Goal: Task Accomplishment & Management: Complete application form

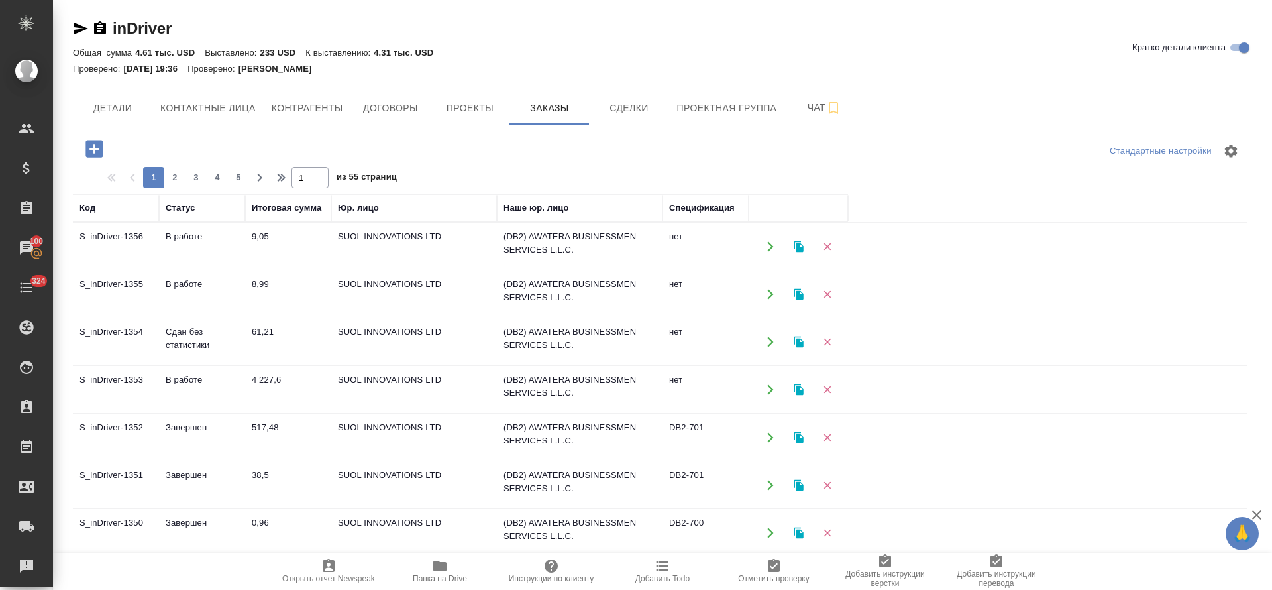
click at [189, 284] on td "В работе" at bounding box center [202, 294] width 86 height 46
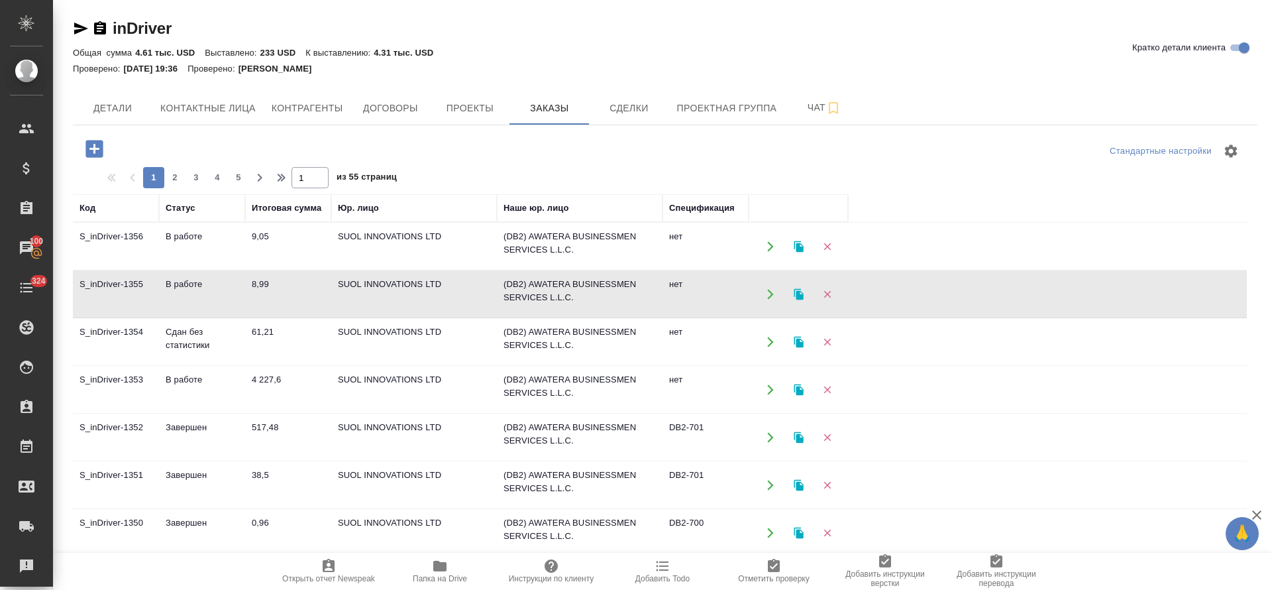
click at [191, 278] on td "В работе" at bounding box center [202, 294] width 86 height 46
click at [174, 239] on td "В работе" at bounding box center [202, 246] width 86 height 46
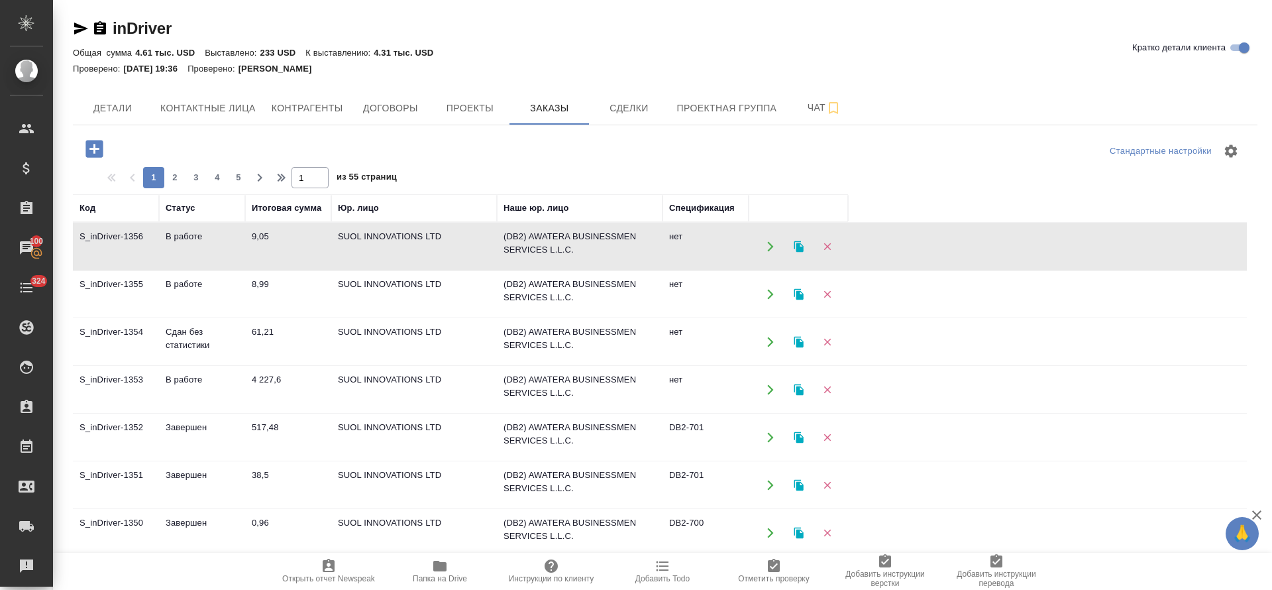
click at [174, 239] on td "В работе" at bounding box center [202, 246] width 86 height 46
click at [181, 282] on td "В работе" at bounding box center [202, 294] width 86 height 46
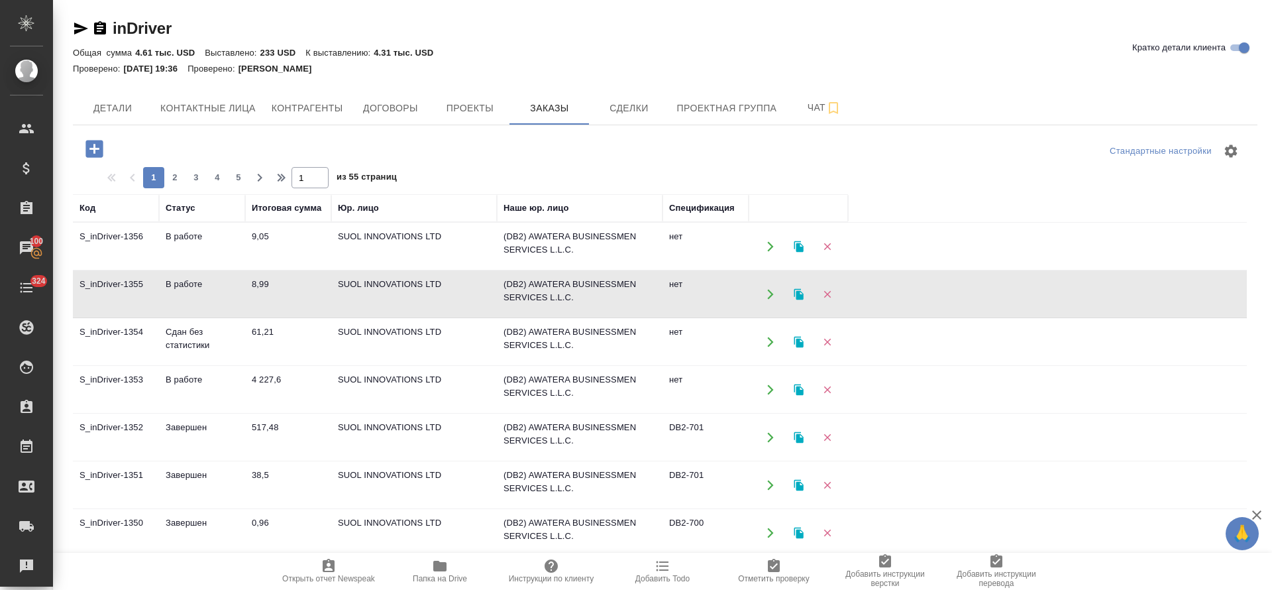
click at [181, 282] on td "В работе" at bounding box center [202, 294] width 86 height 46
click at [129, 291] on td "S_inDriver-1355" at bounding box center [116, 294] width 86 height 46
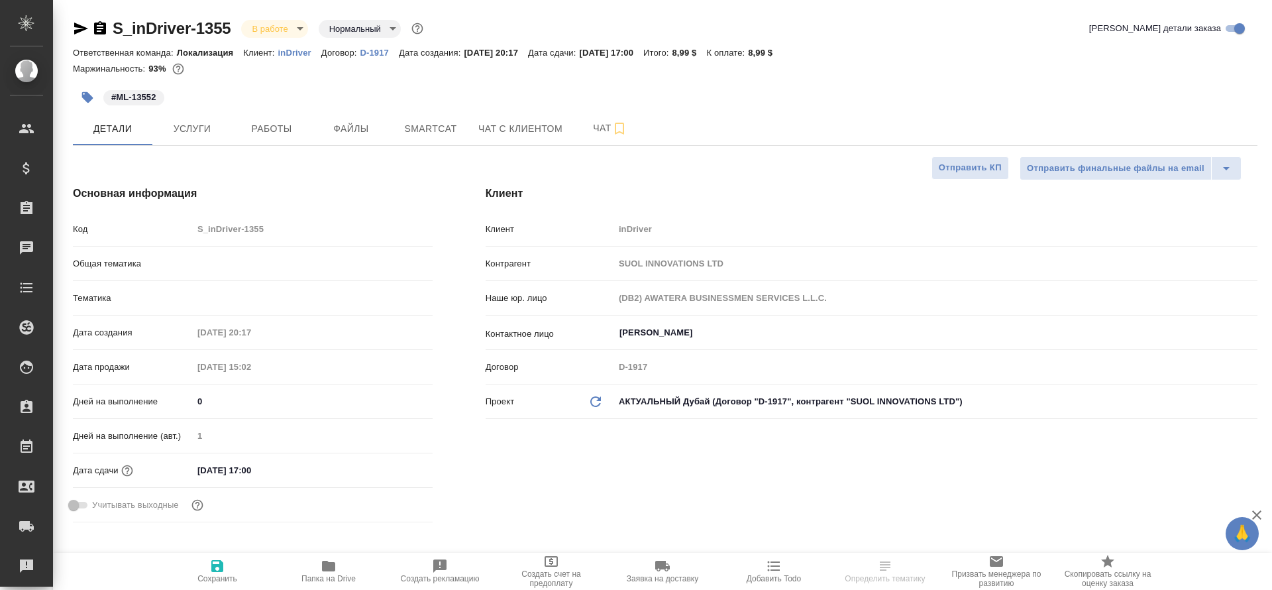
select select "RU"
type input "[PERSON_NAME]"
type input "Локализация"
type input "[PERSON_NAME]"
select select "RU"
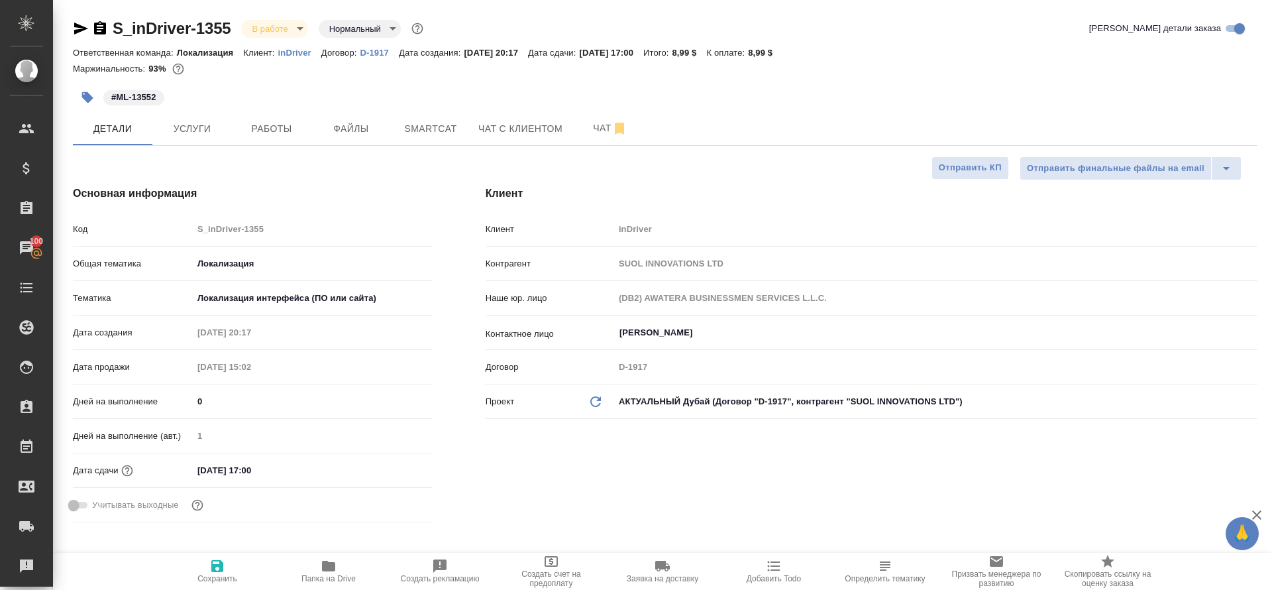
type textarea "x"
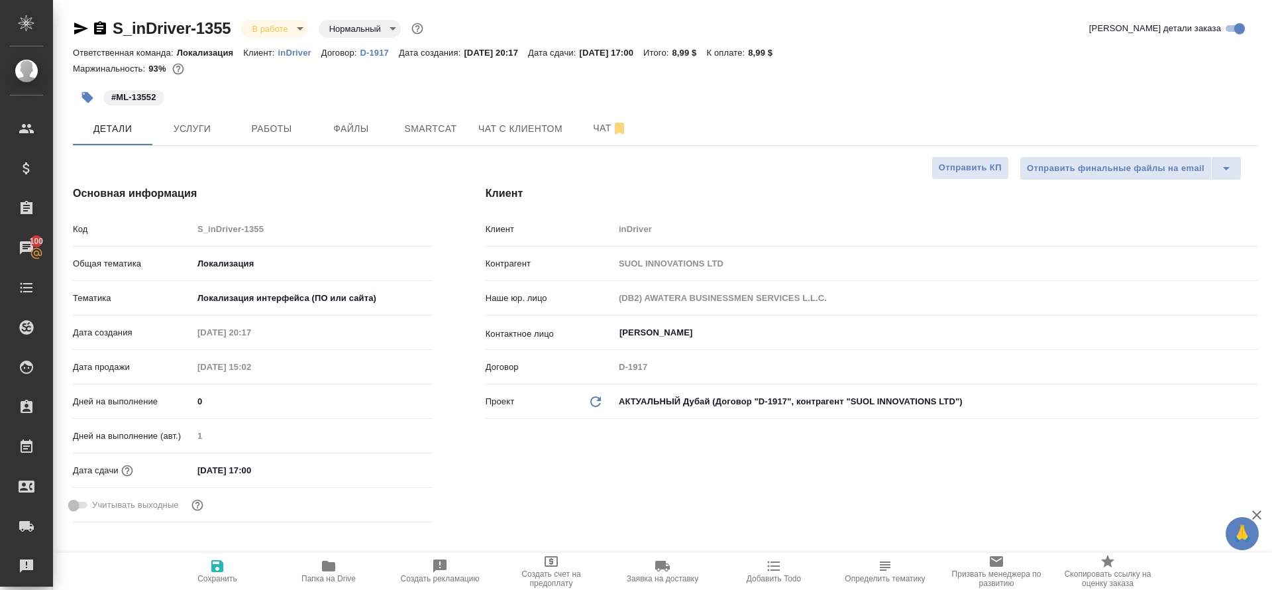
type textarea "x"
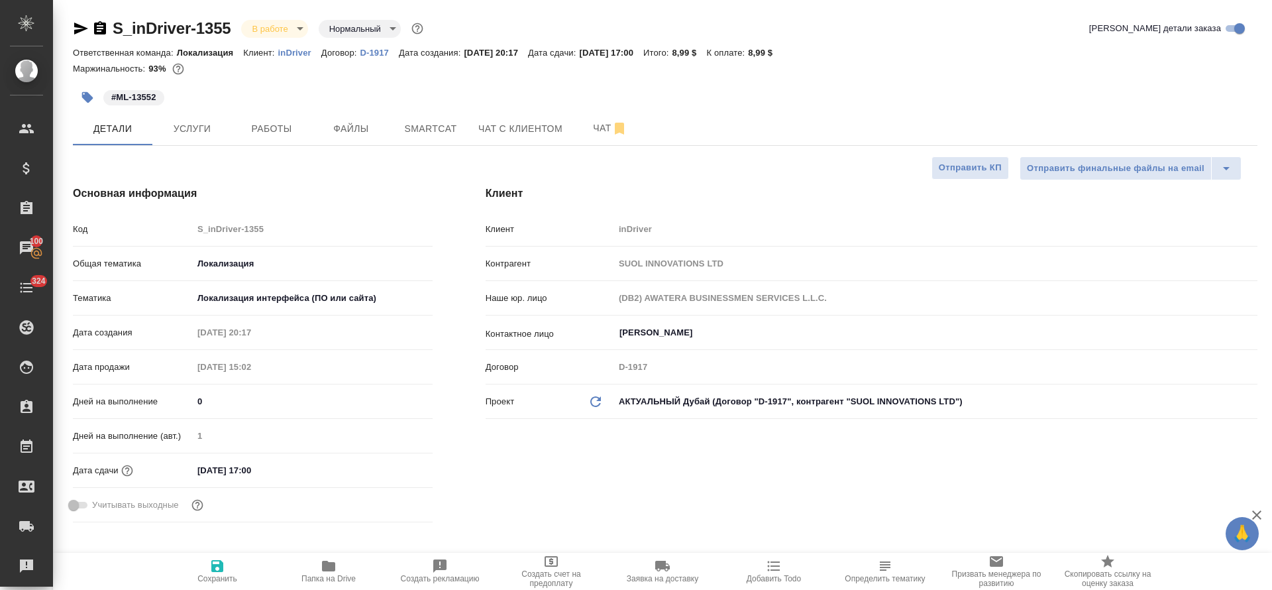
type textarea "x"
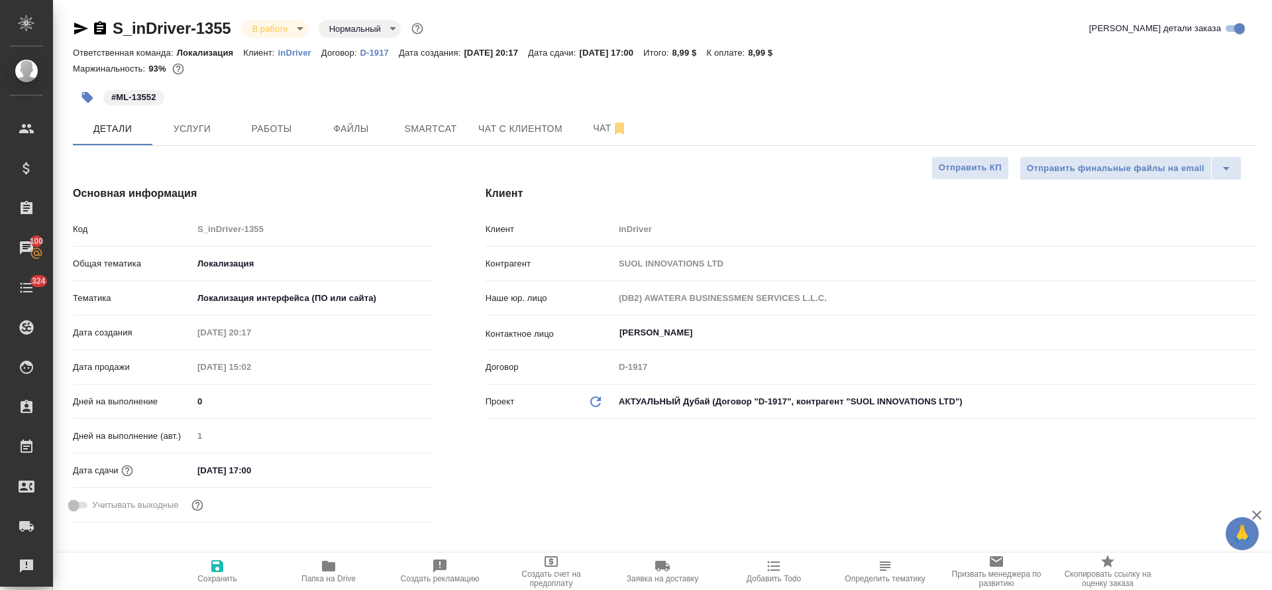
type textarea "x"
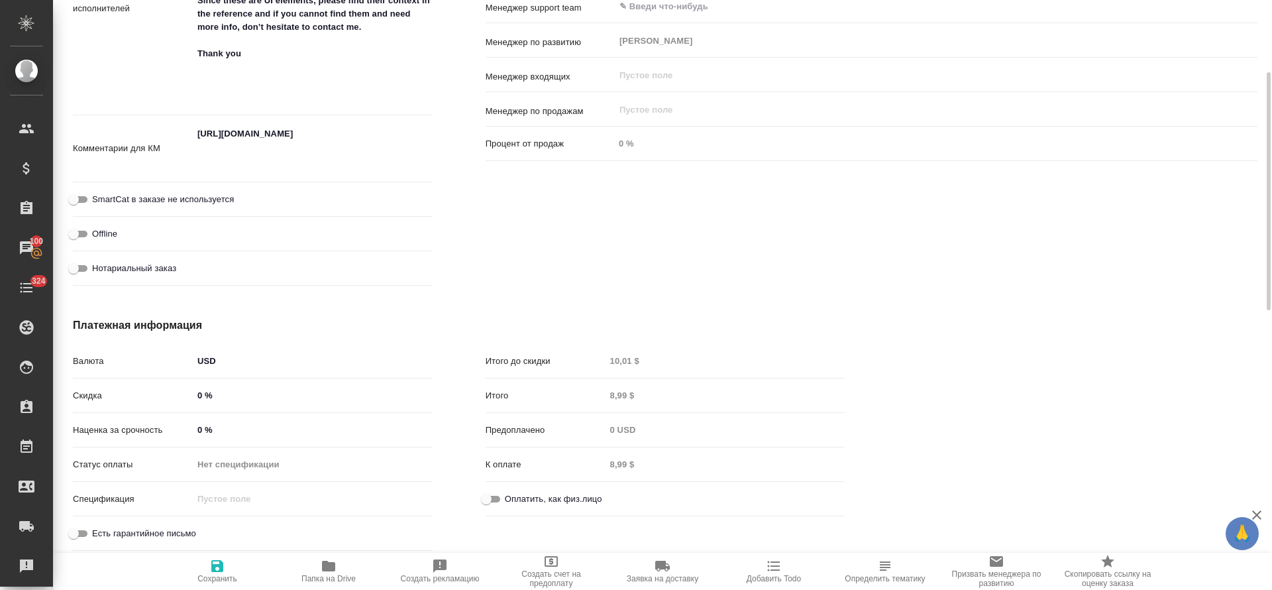
scroll to position [670, 0]
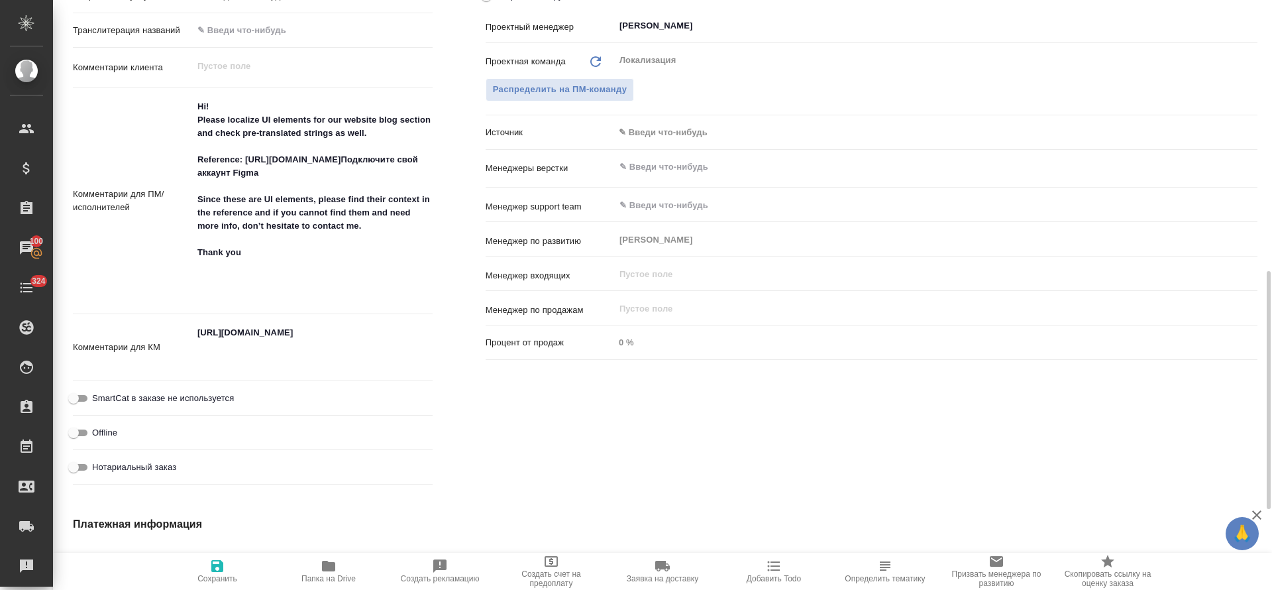
type textarea "x"
click at [293, 331] on textarea "https://indriver.atlassian.net/browse/ML-13552?actionerId=712020%3A7fcfa835-e4b…" at bounding box center [313, 345] width 240 height 49
click at [293, 331] on textarea "https://indriver.atlassian.net/browse/ML-13552?actionerId=712020%3A7fcfa835-e4b…" at bounding box center [312, 346] width 238 height 49
type textarea "x"
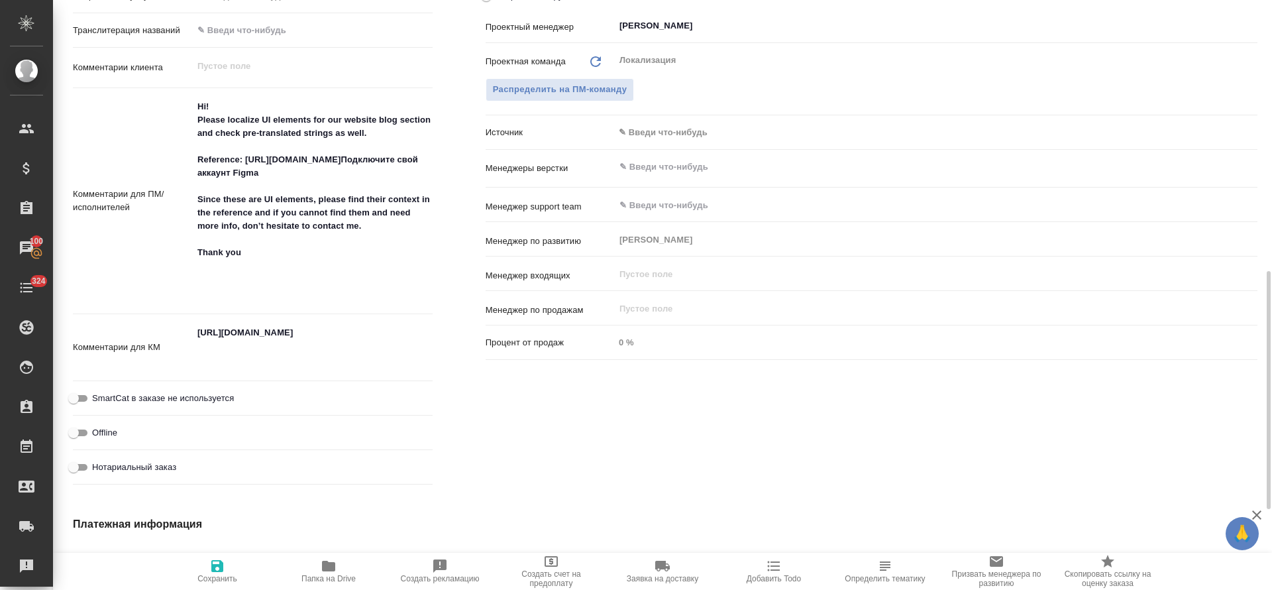
type textarea "x"
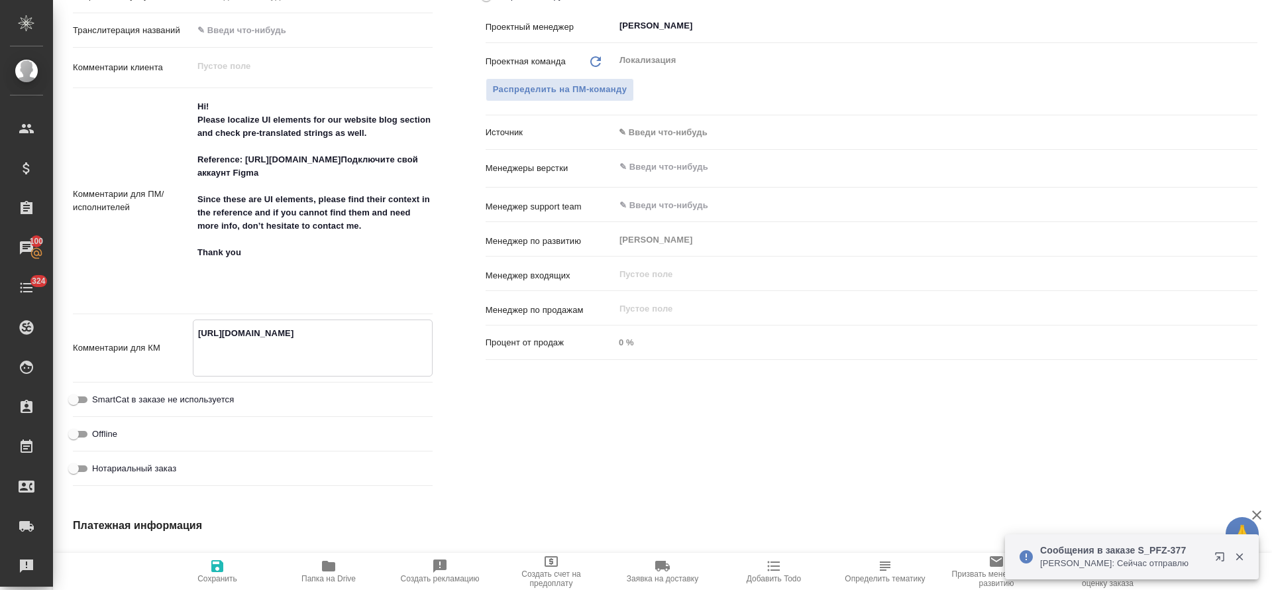
scroll to position [0, 0]
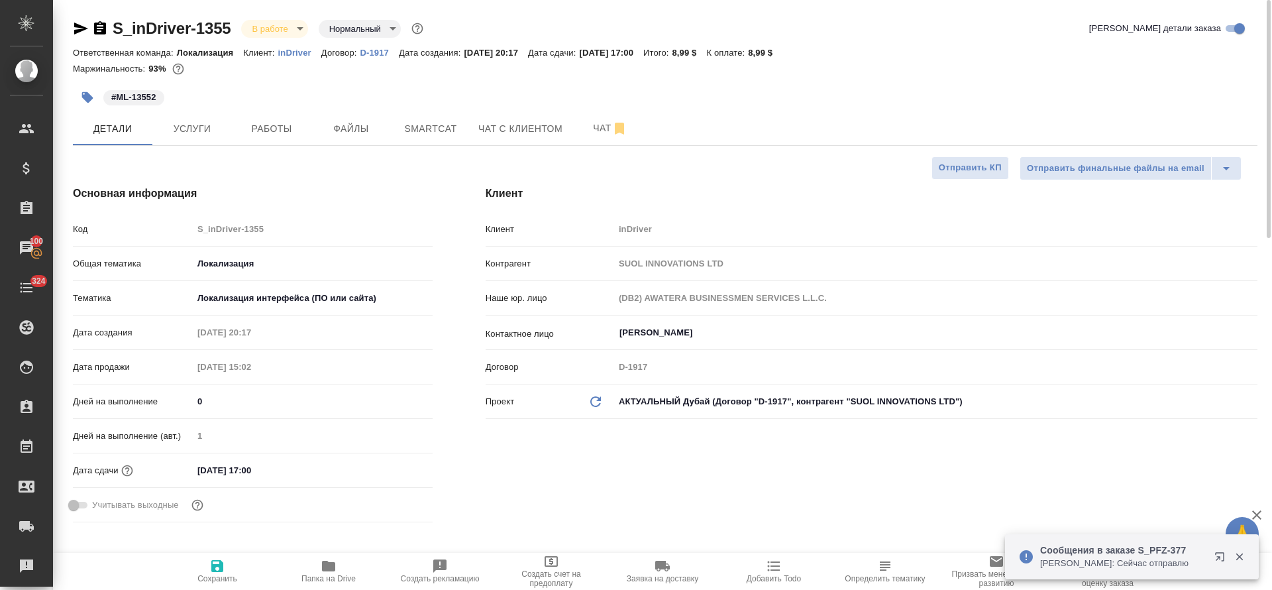
click at [288, 27] on body "🙏 .cls-1 fill:#fff; AWATERA Tretyakova Olga Клиенты Спецификации Заказы 100 Чат…" at bounding box center [636, 295] width 1272 height 590
type textarea "x"
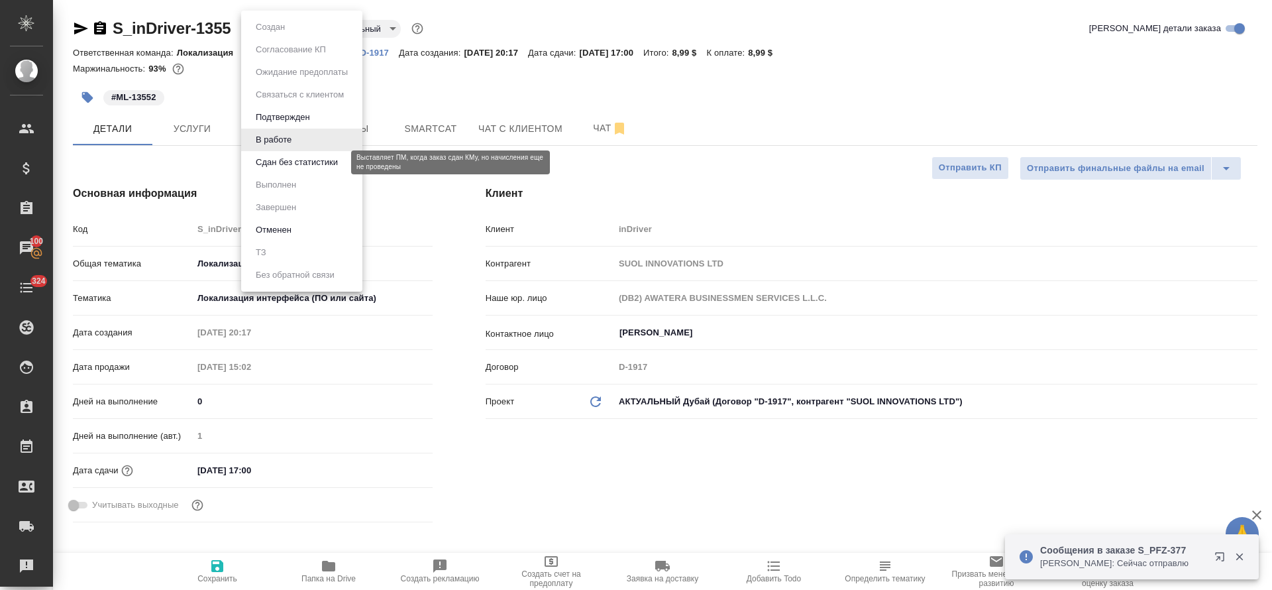
click at [308, 168] on button "Сдан без статистики" at bounding box center [297, 162] width 90 height 15
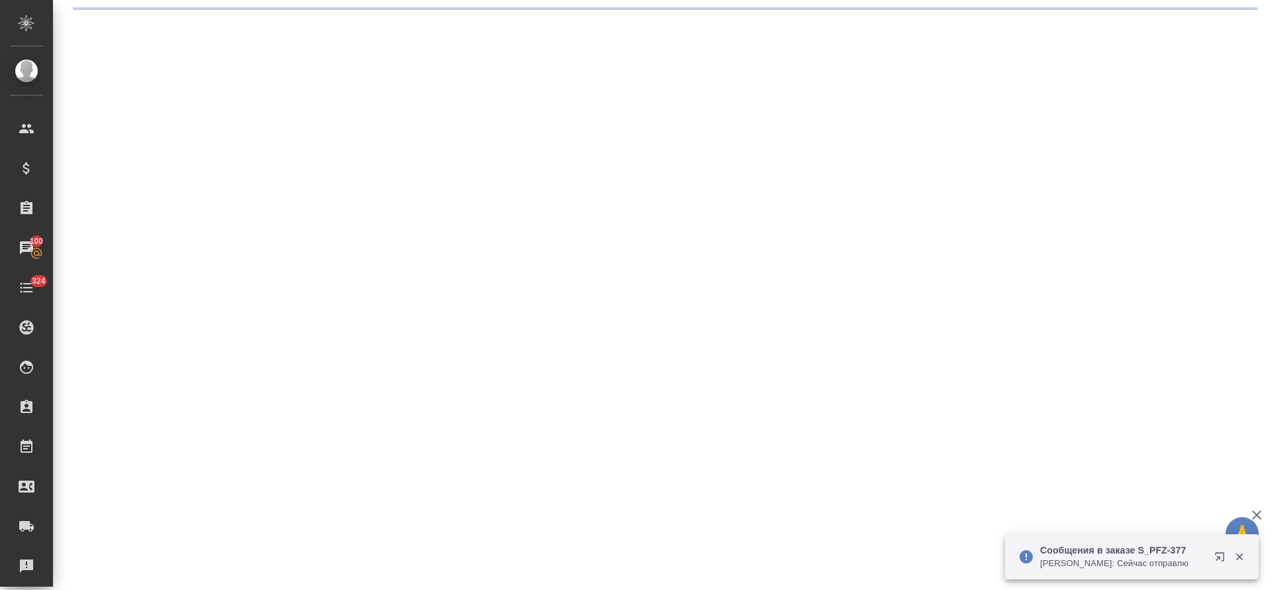
click at [281, 32] on body "🙏 .cls-1 fill:#fff; AWATERA Tretyakova Olga Клиенты Спецификации Заказы 100 Чат…" at bounding box center [636, 295] width 1272 height 590
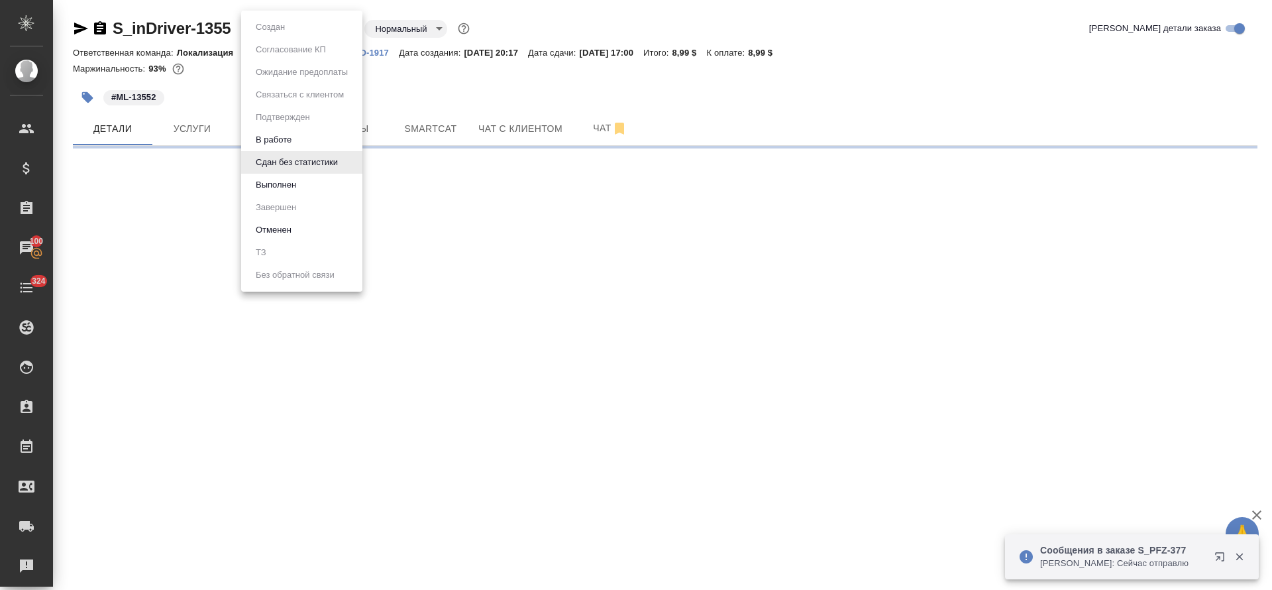
click at [282, 188] on button "Выполнен" at bounding box center [276, 185] width 48 height 15
select select "RU"
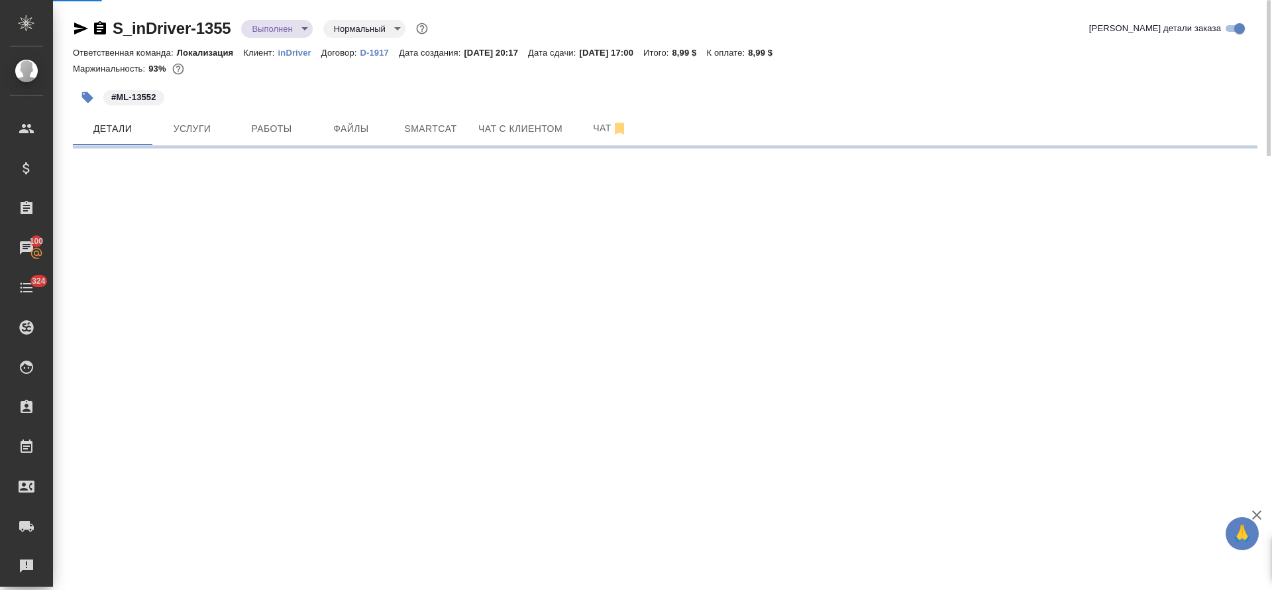
select select "RU"
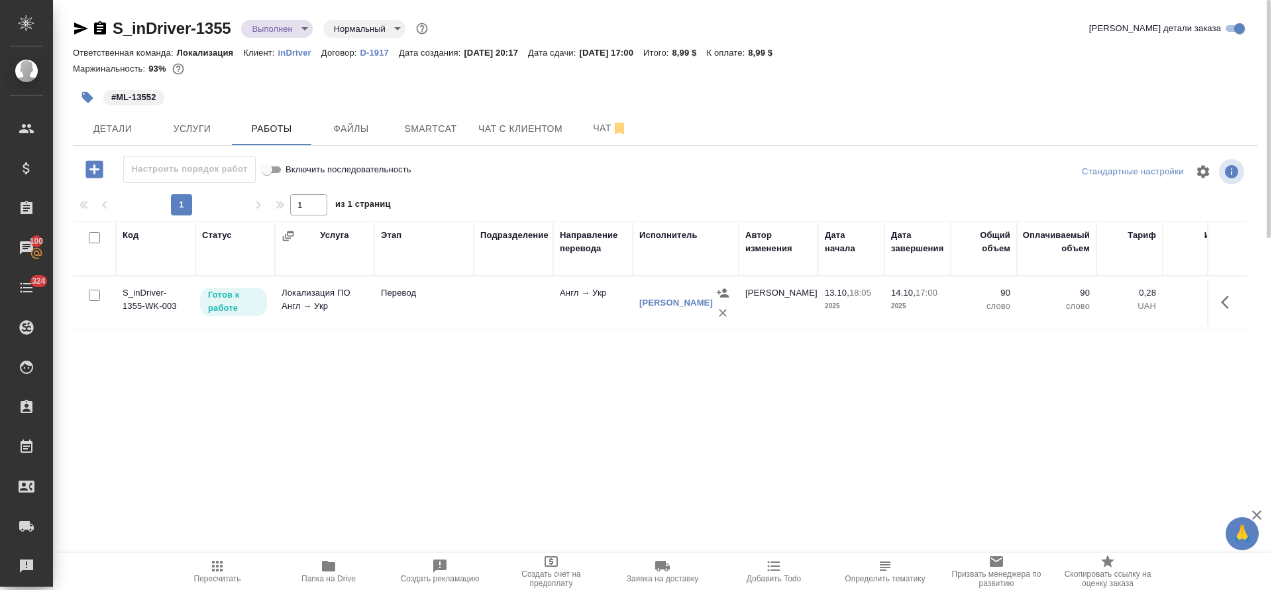
click at [1225, 301] on icon "button" at bounding box center [1229, 302] width 16 height 16
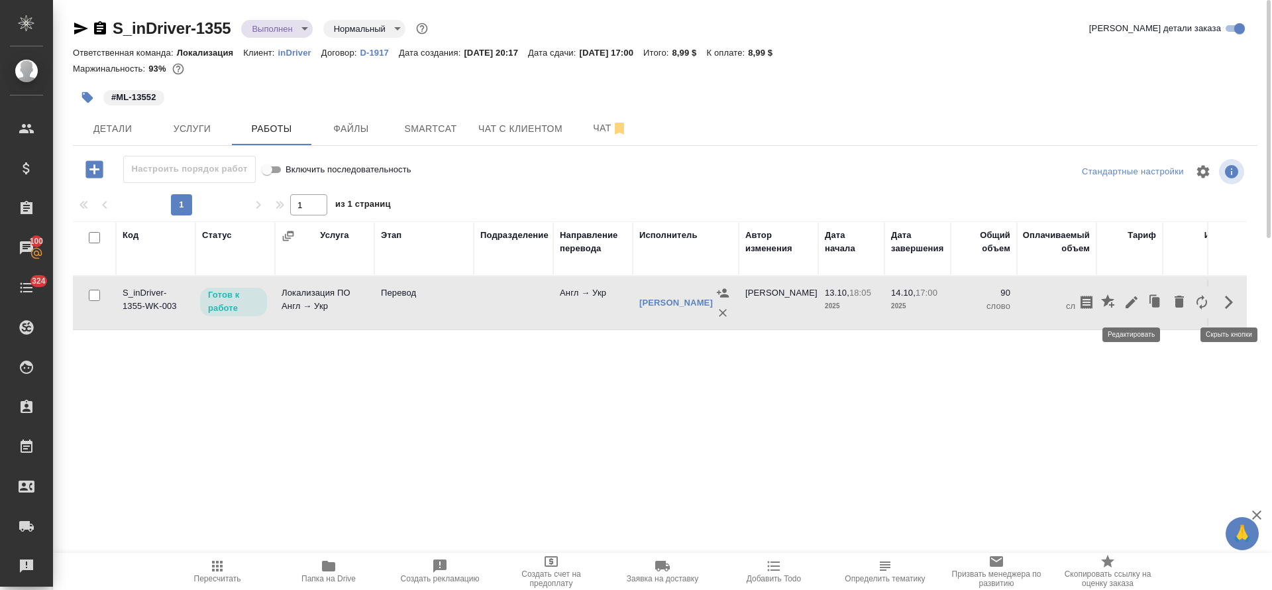
click at [1134, 313] on button "button" at bounding box center [1131, 302] width 23 height 32
click at [398, 276] on body "🙏 .cls-1 fill:#fff; AWATERA Tretyakova Olga Клиенты Спецификации Заказы 100 Чат…" at bounding box center [636, 295] width 1272 height 590
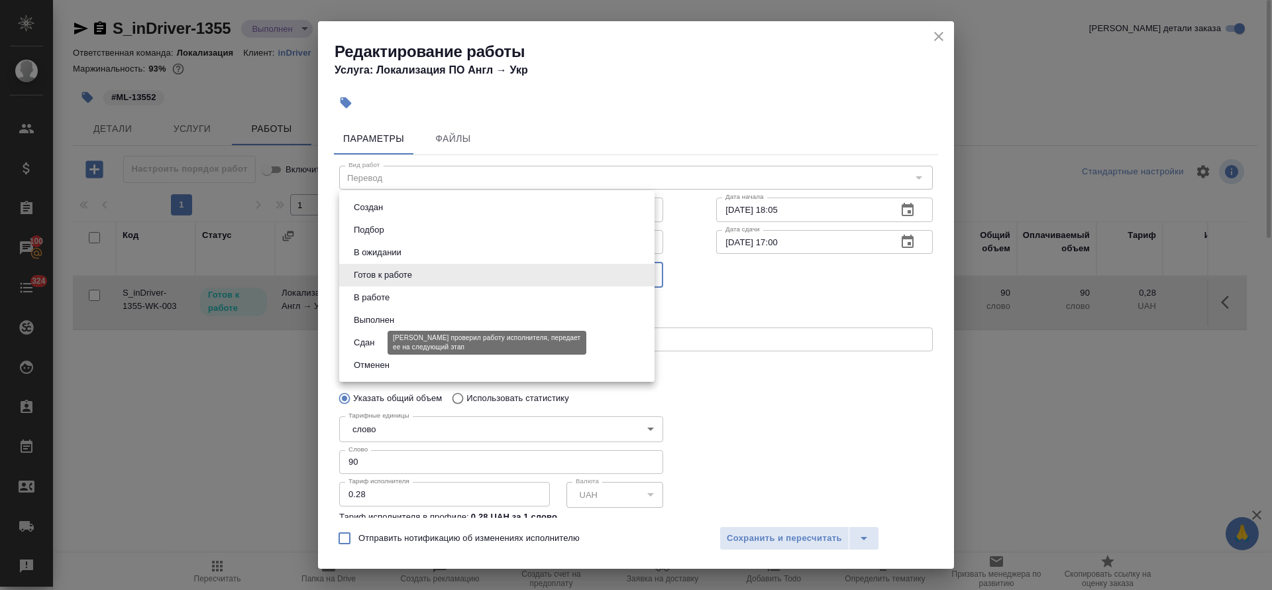
click at [372, 345] on button "Сдан" at bounding box center [364, 342] width 28 height 15
type input "closed"
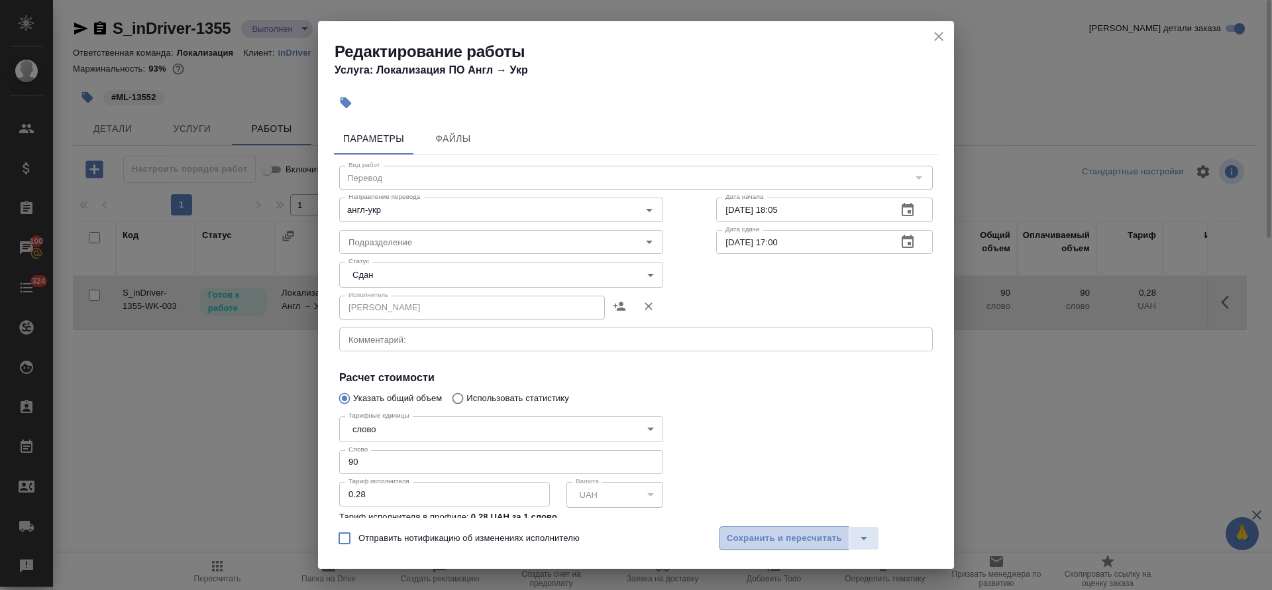
click at [780, 545] on button "Сохранить и пересчитать" at bounding box center [784, 538] width 130 height 24
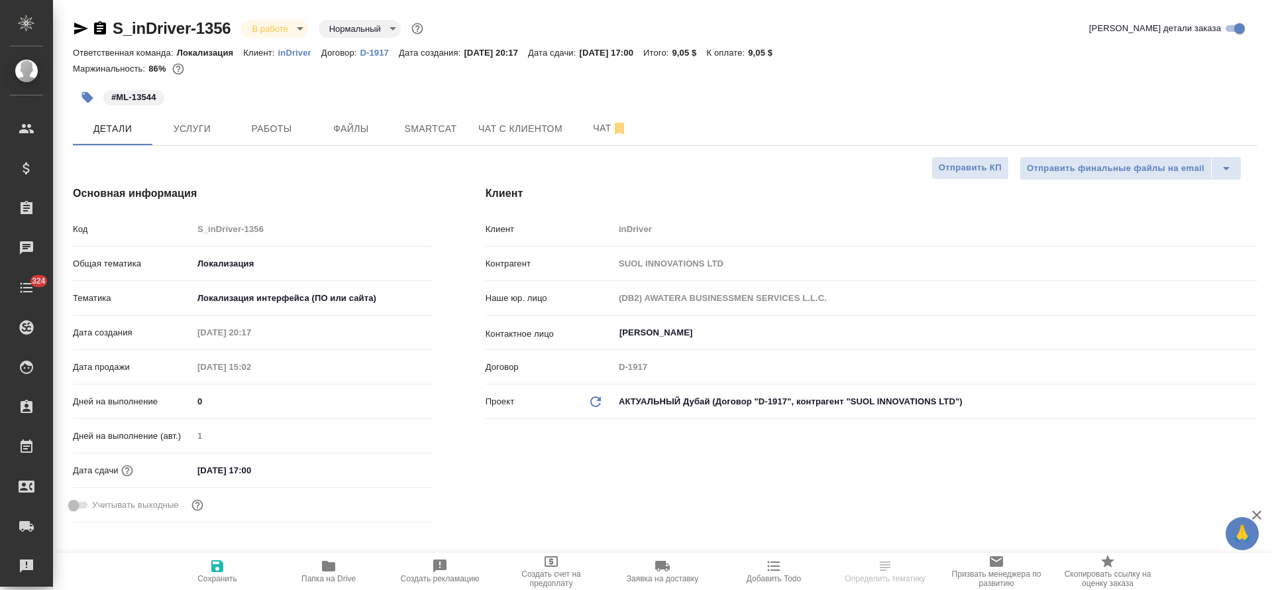
select select "RU"
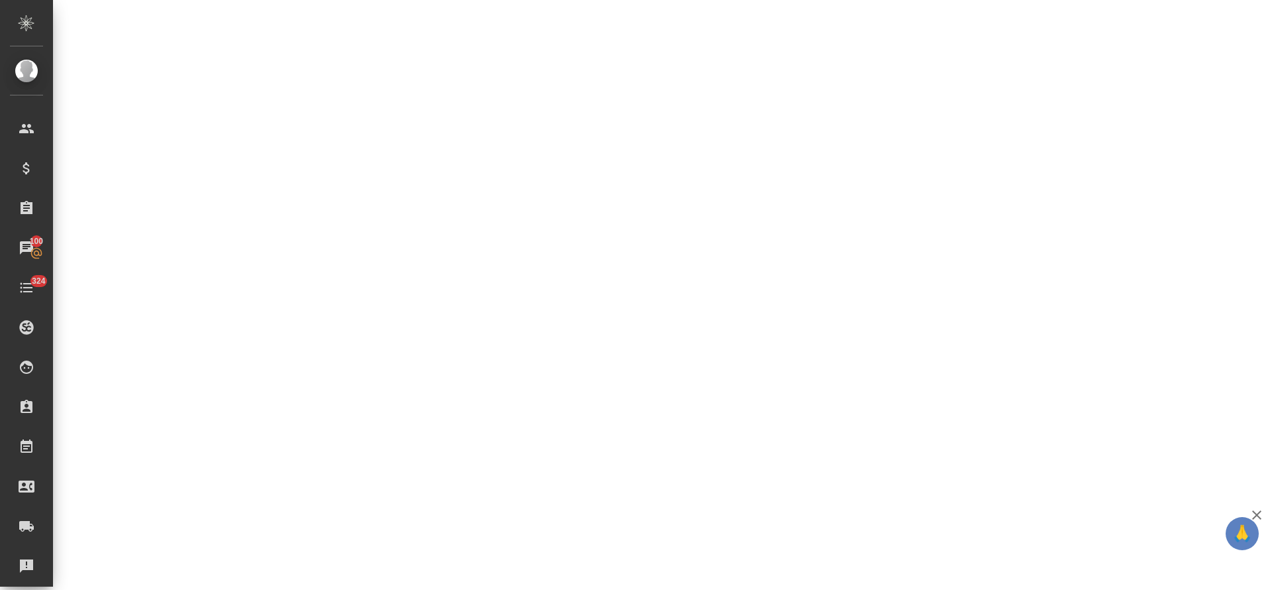
select select "RU"
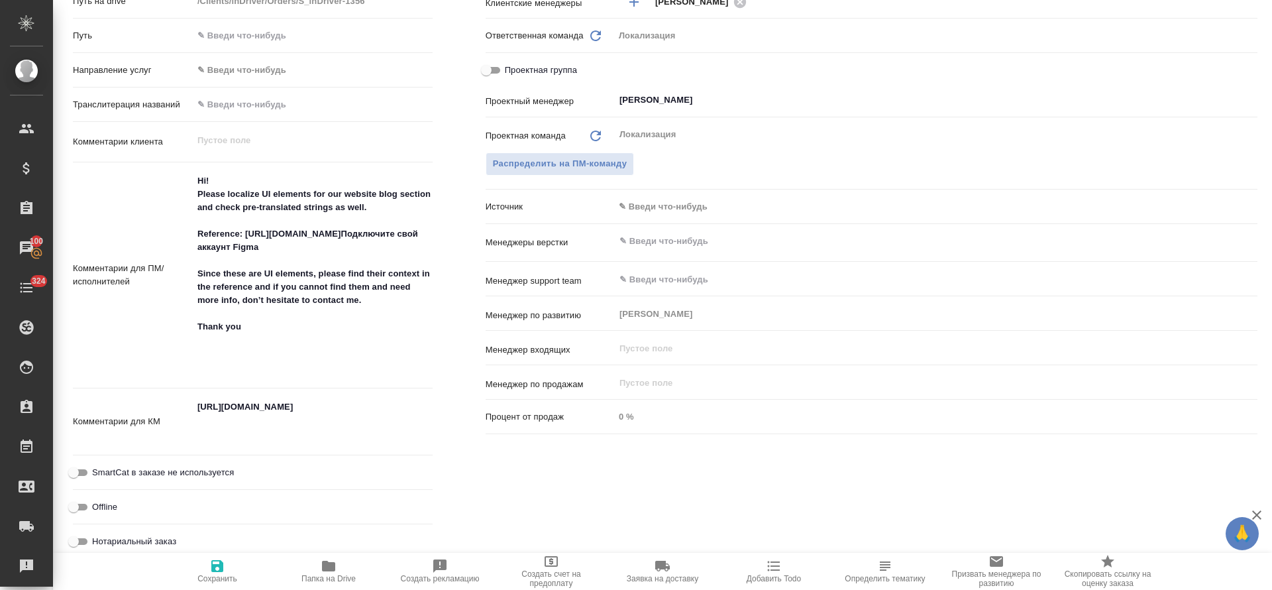
type textarea "x"
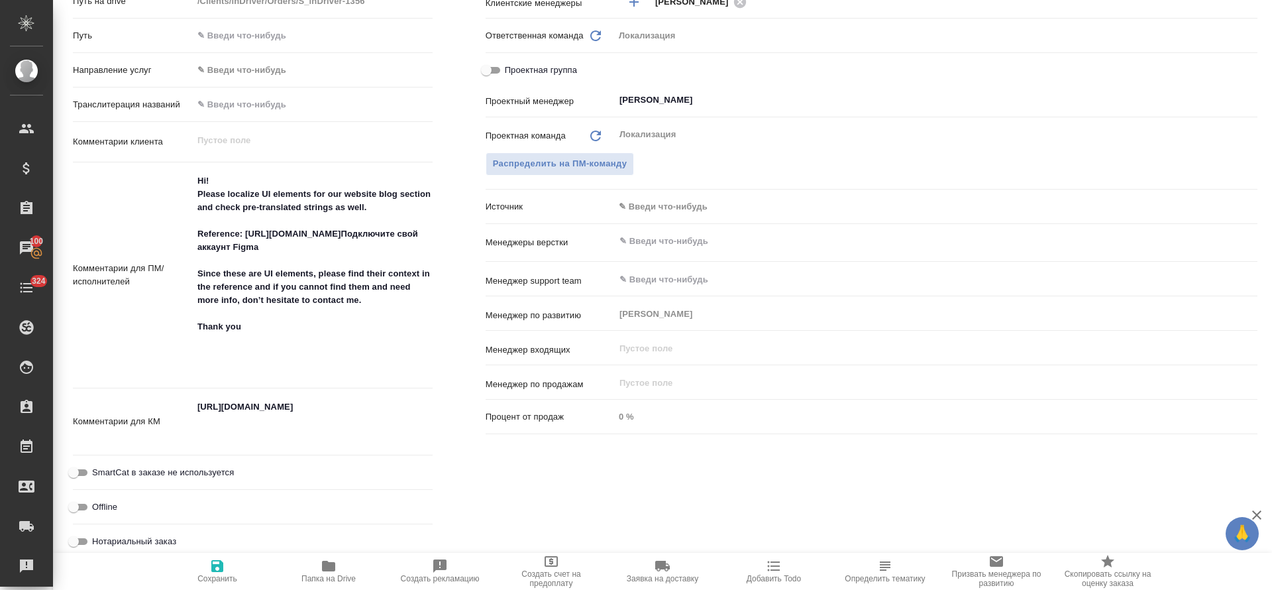
type textarea "x"
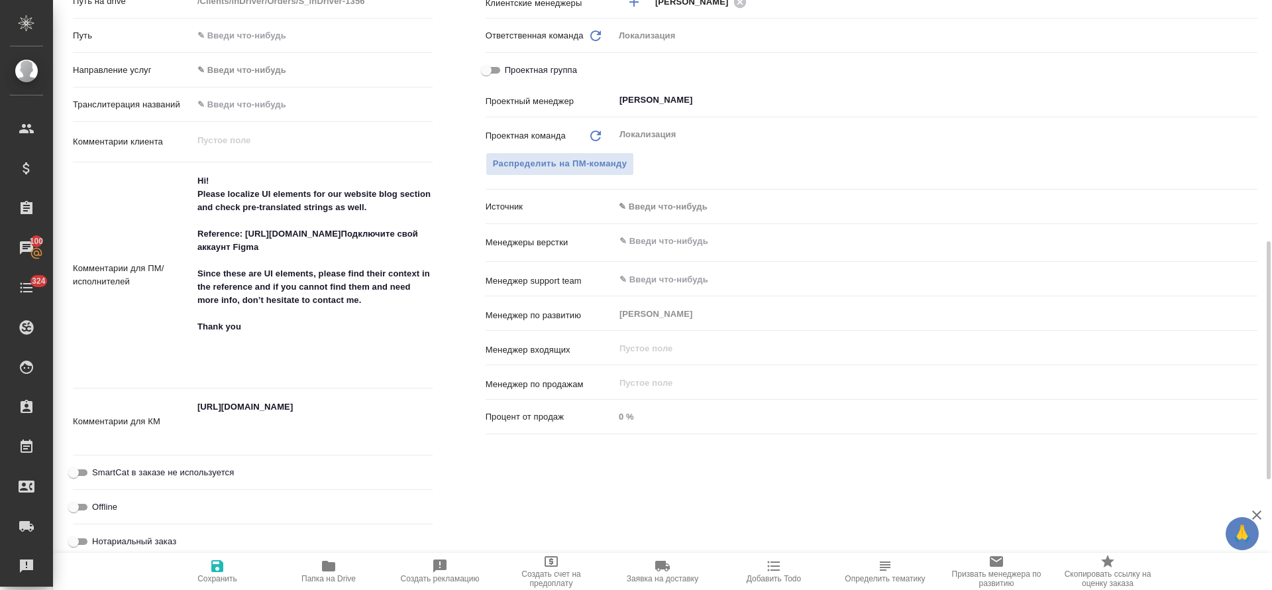
type textarea "x"
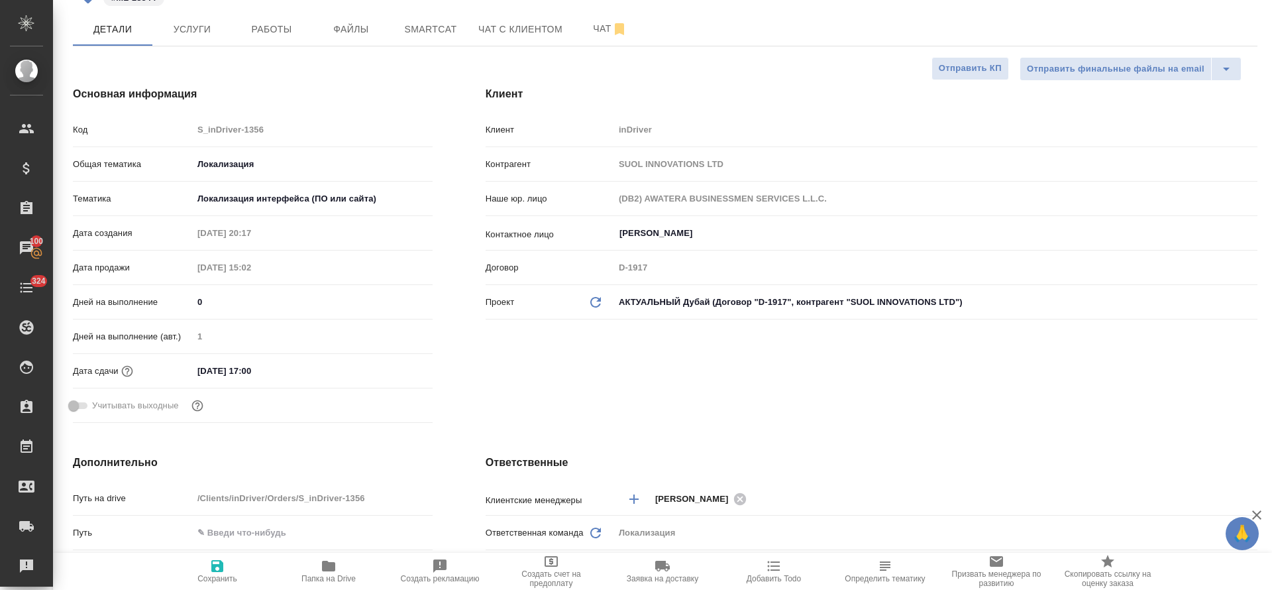
scroll to position [0, 0]
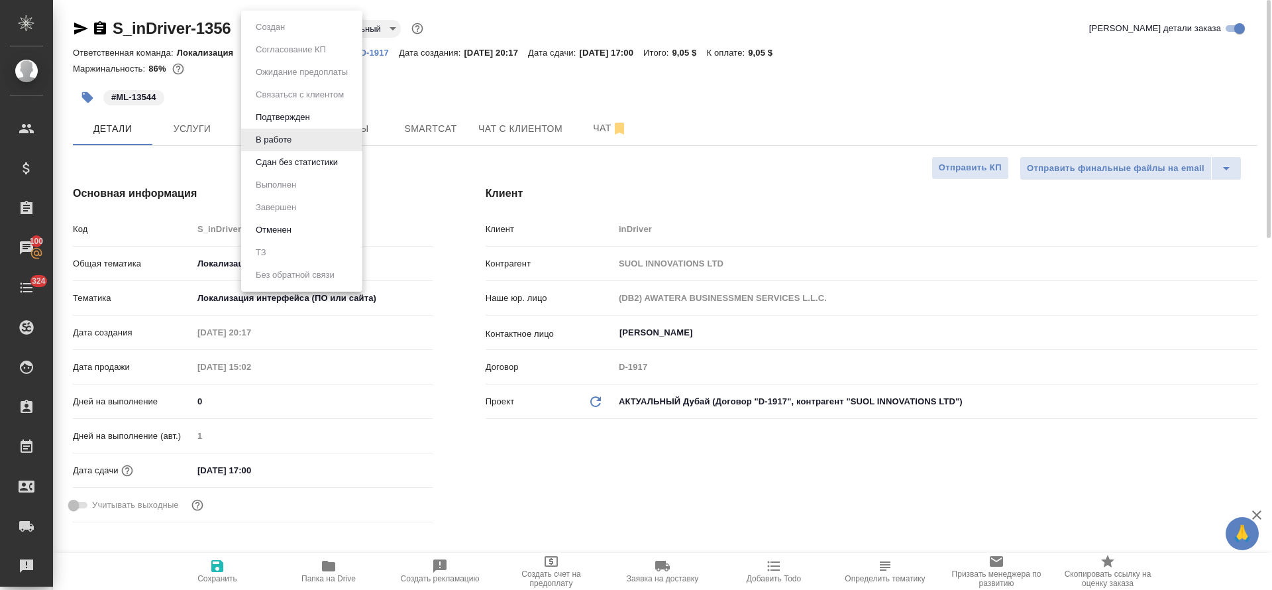
drag, startPoint x: 288, startPoint y: 29, endPoint x: 296, endPoint y: 46, distance: 18.7
click at [288, 30] on body "🙏 .cls-1 fill:#fff; AWATERA [PERSON_NAME] Спецификации Заказы 100 Чаты 324 Todo…" at bounding box center [636, 295] width 1272 height 590
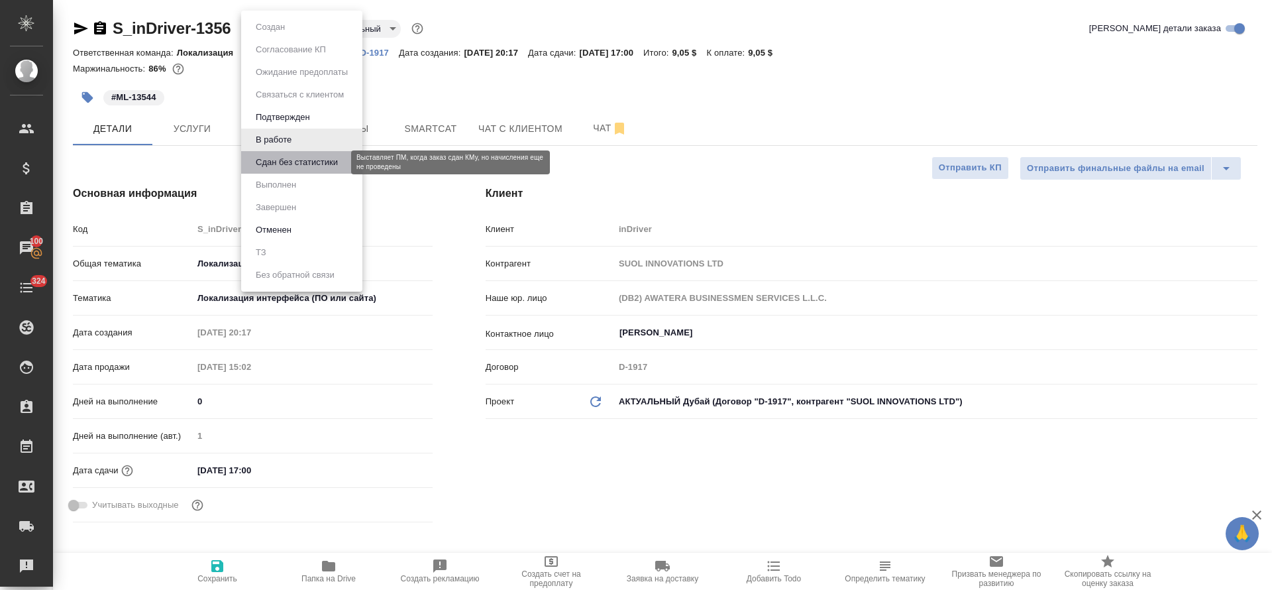
click at [291, 156] on button "Сдан без статистики" at bounding box center [297, 162] width 90 height 15
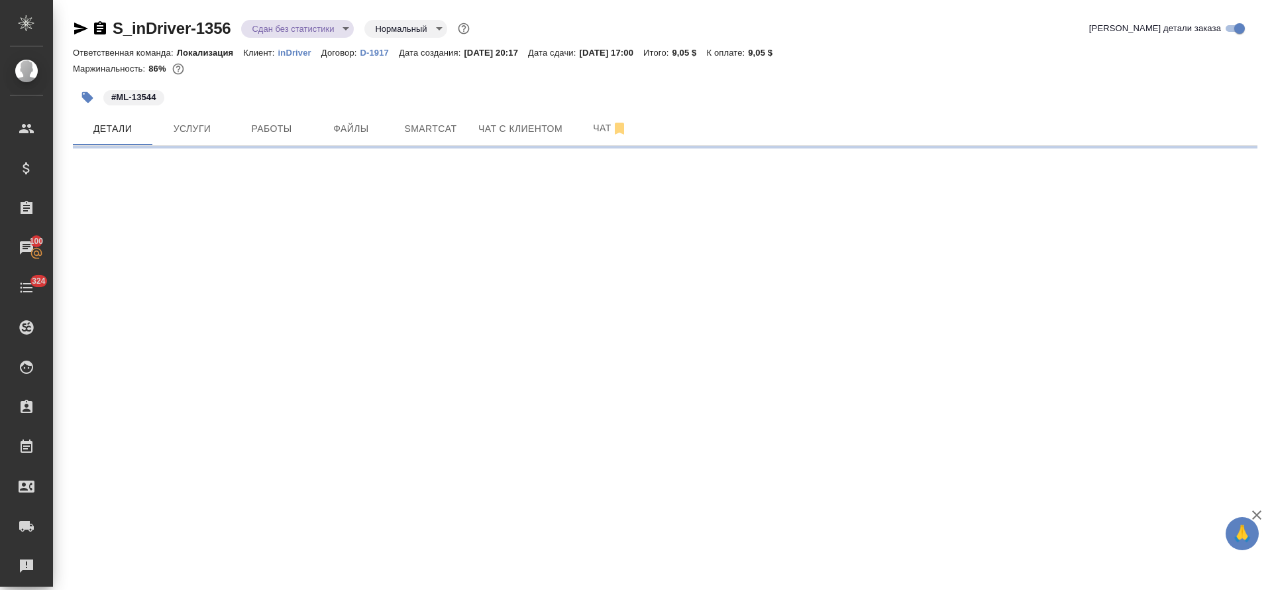
select select "RU"
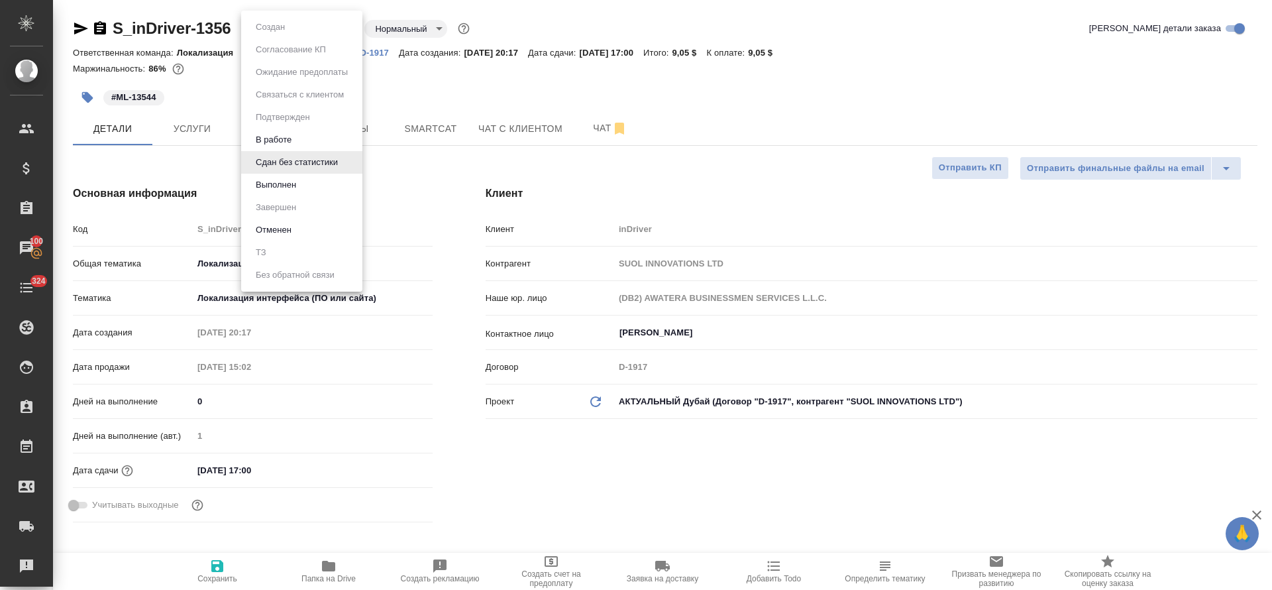
click at [345, 32] on body "🙏 .cls-1 fill:#fff; AWATERA [PERSON_NAME] Спецификации Заказы 100 Чаты 324 Todo…" at bounding box center [636, 295] width 1272 height 590
type textarea "x"
click at [311, 189] on li "Выполнен" at bounding box center [301, 185] width 121 height 23
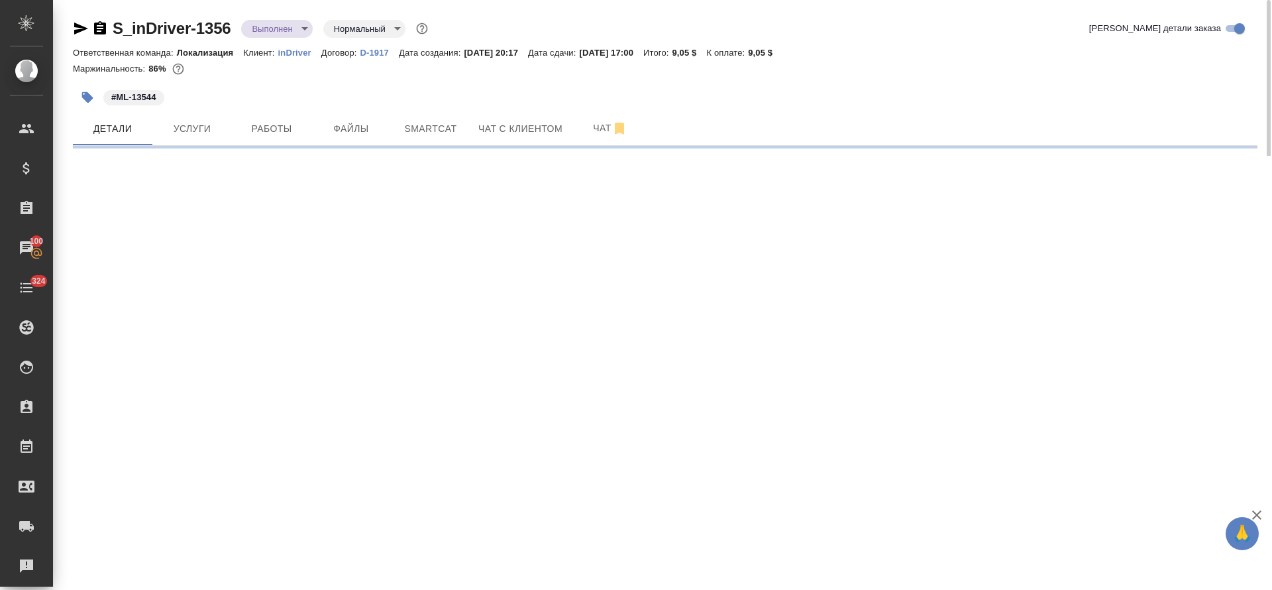
select select "RU"
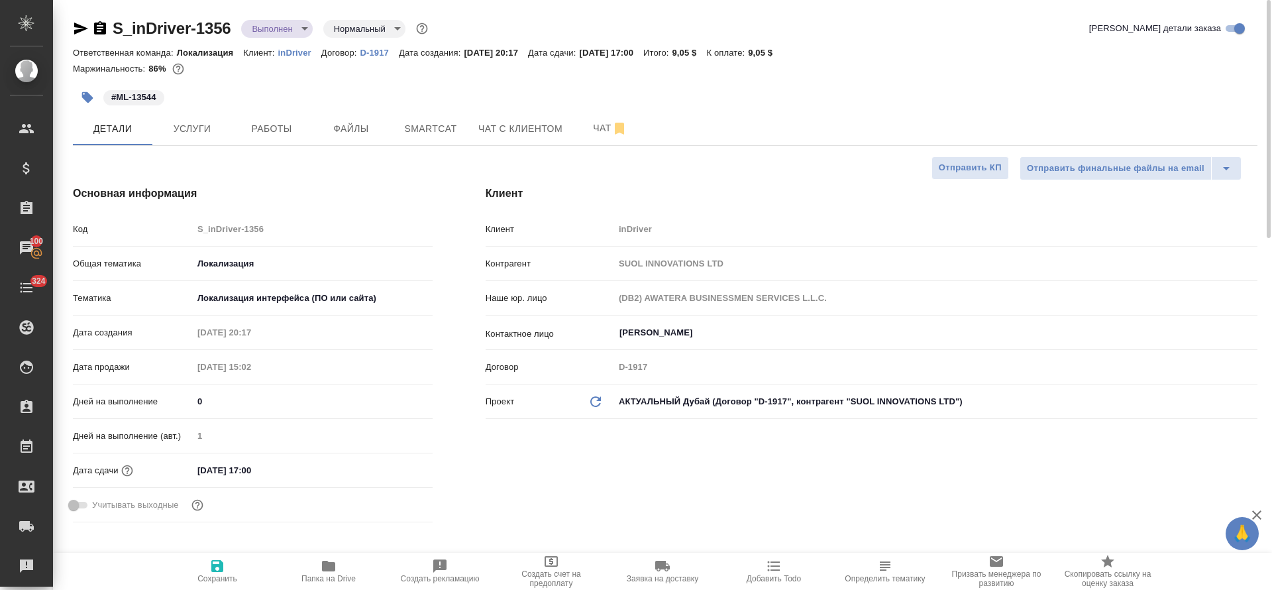
type textarea "x"
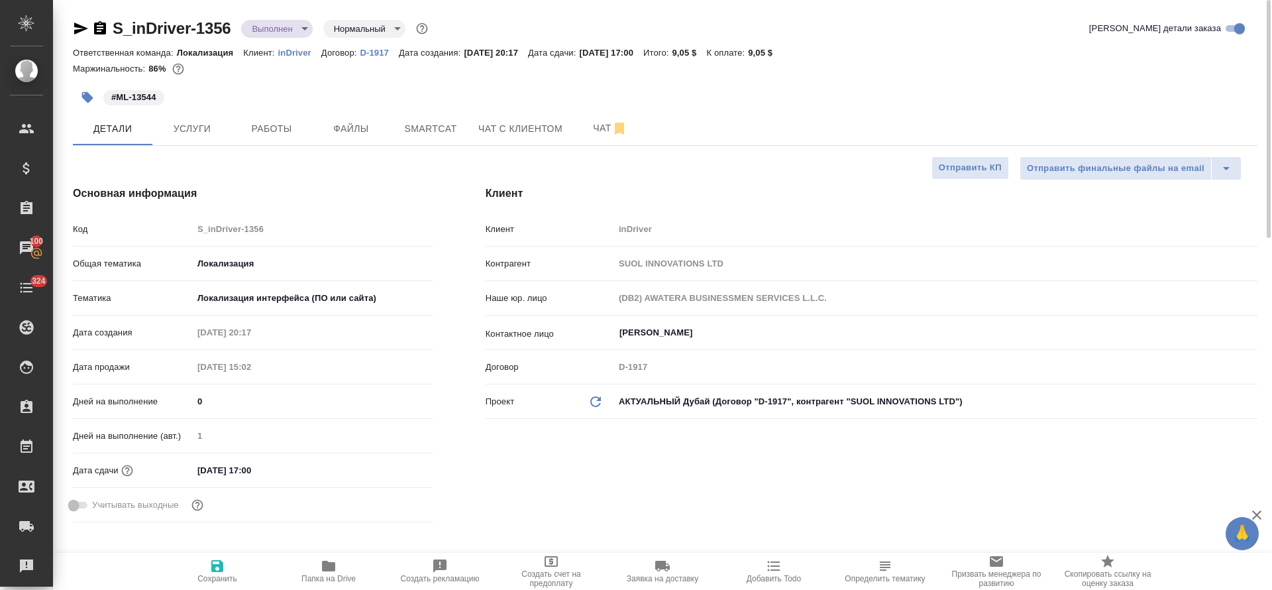
type textarea "x"
click at [271, 112] on button "Работы" at bounding box center [271, 128] width 79 height 33
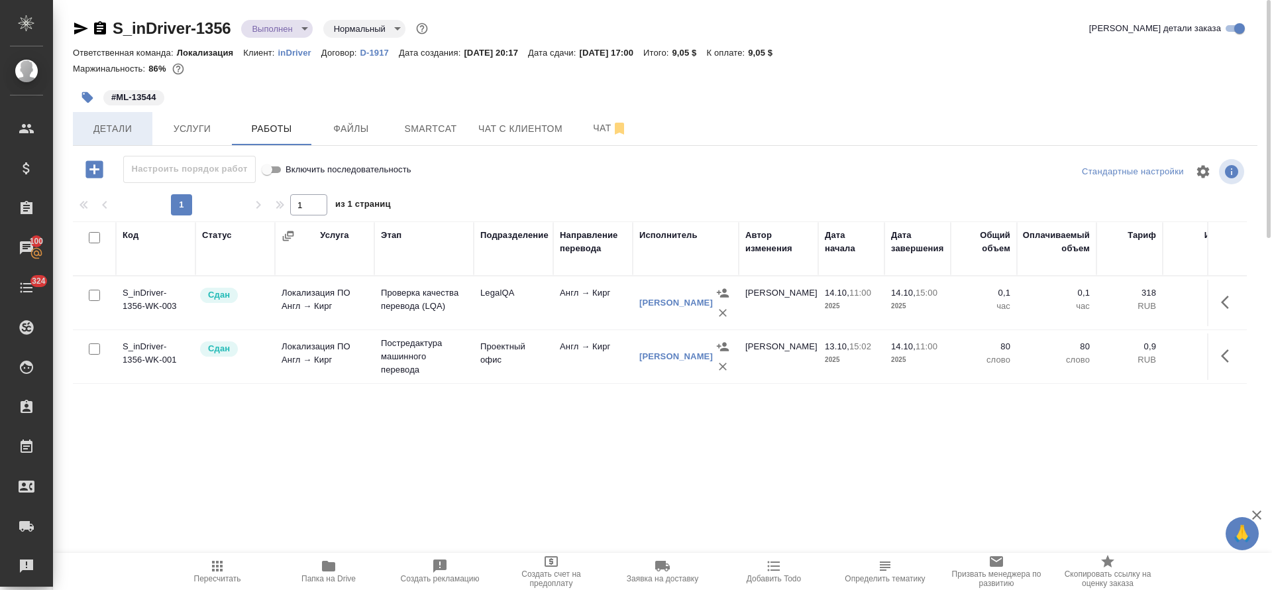
click at [117, 138] on button "Детали" at bounding box center [112, 128] width 79 height 33
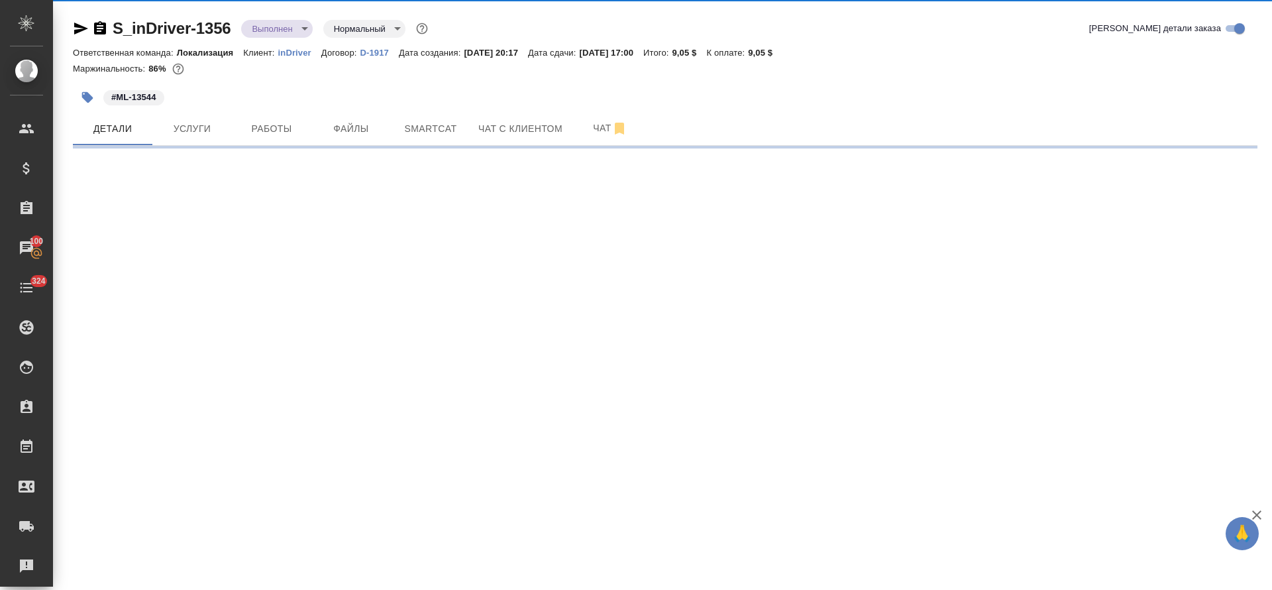
select select "RU"
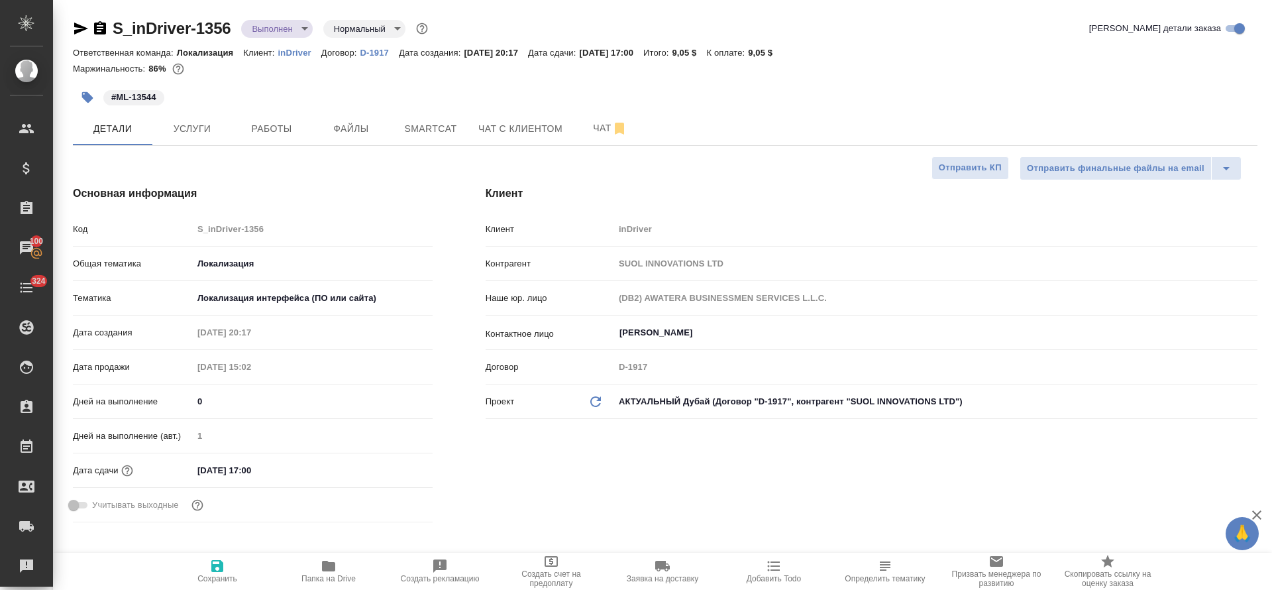
type textarea "x"
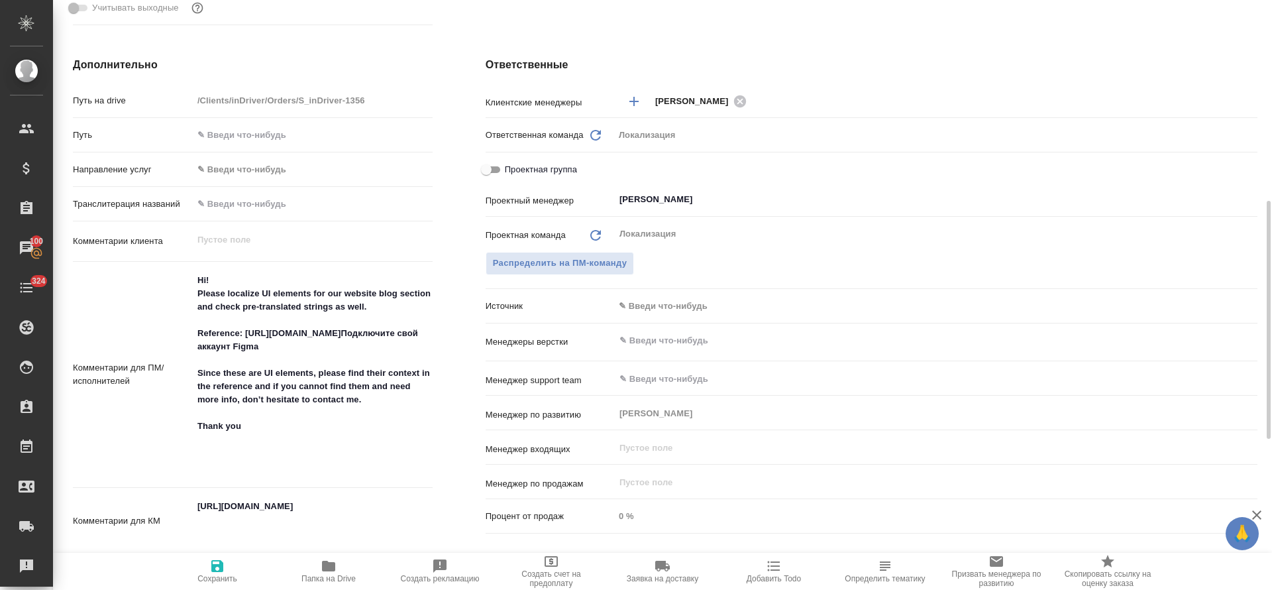
scroll to position [696, 0]
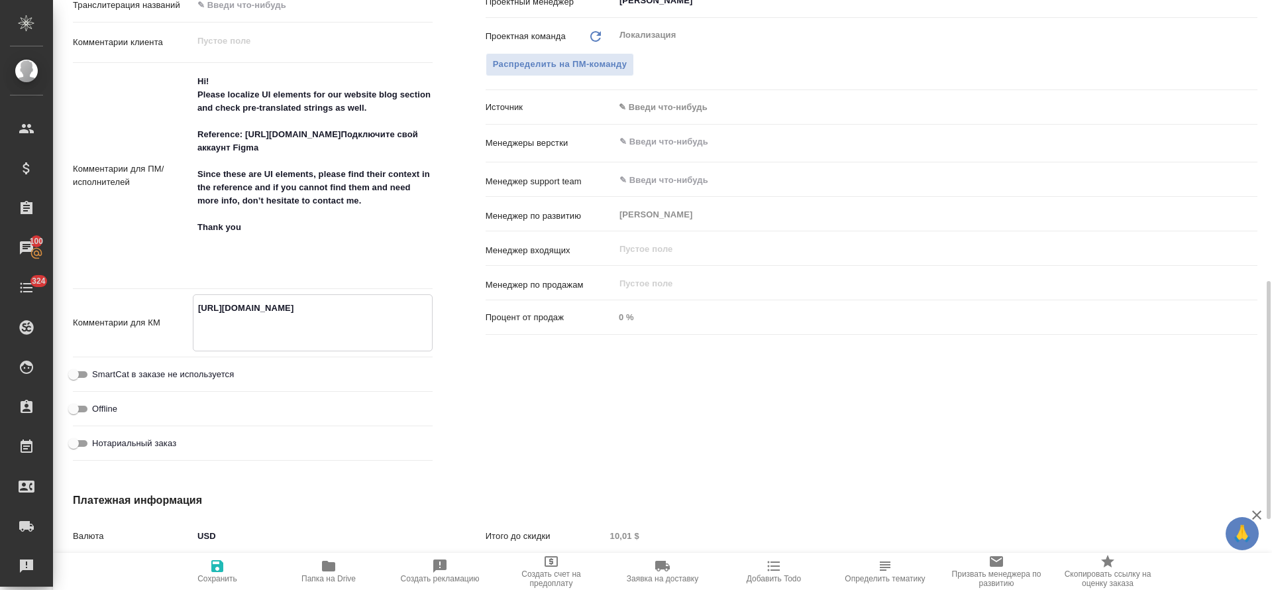
drag, startPoint x: 358, startPoint y: 339, endPoint x: 189, endPoint y: 306, distance: 172.0
click at [189, 306] on div "Комментарии для КМ [URL][DOMAIN_NAME] x" at bounding box center [253, 322] width 360 height 57
type textarea "x"
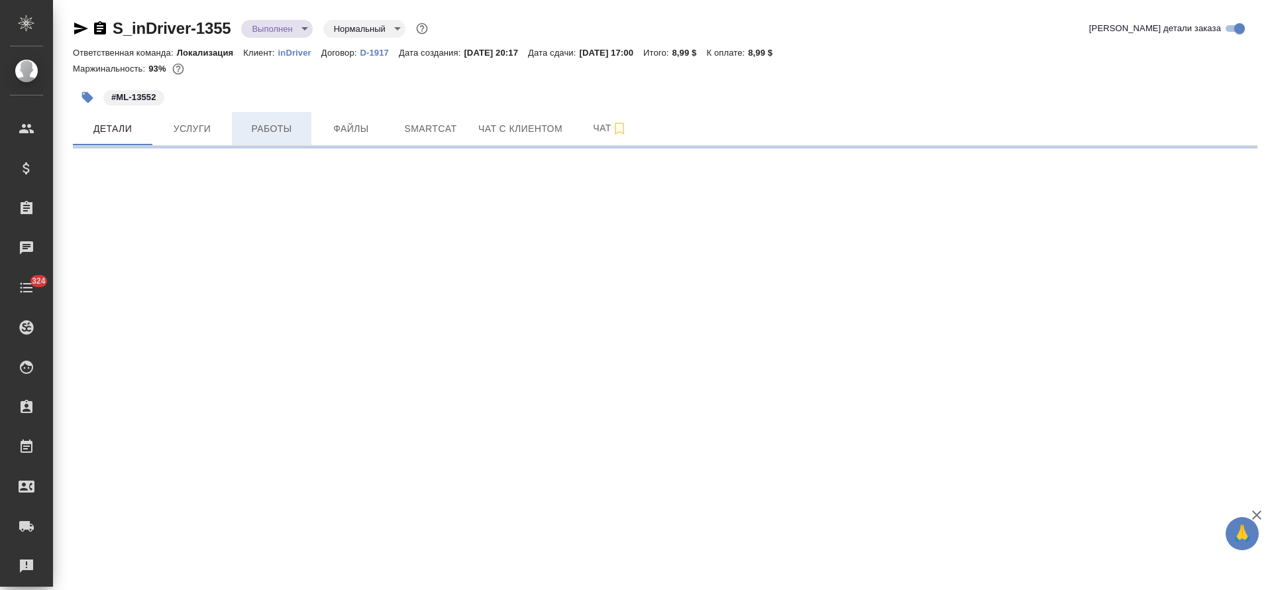
select select "RU"
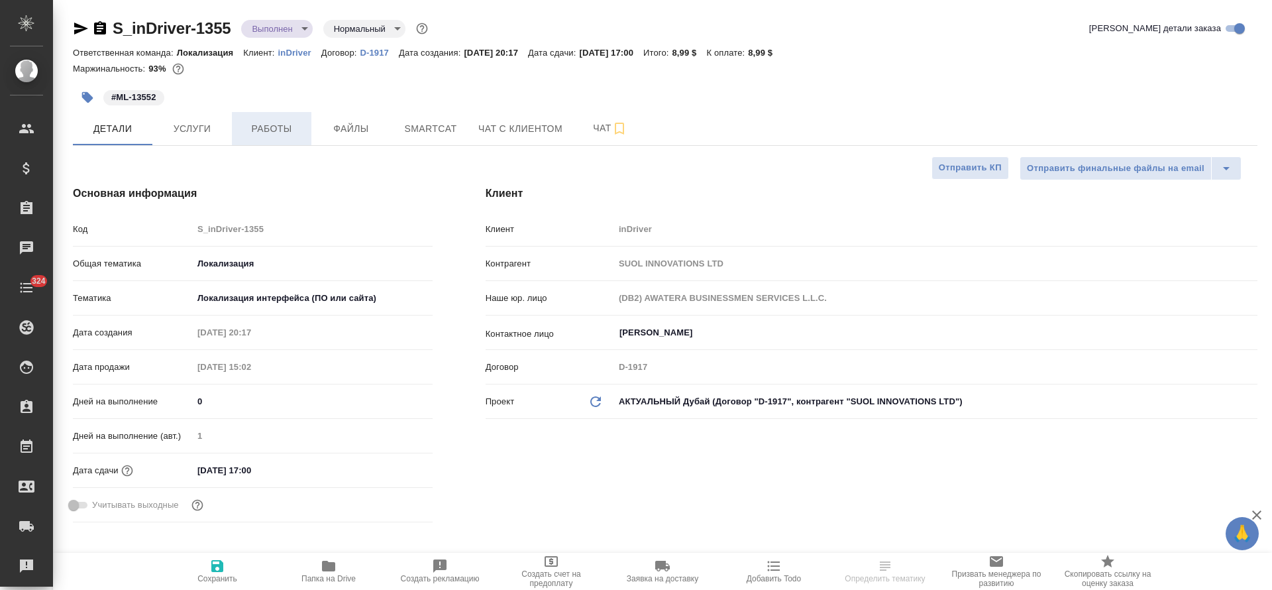
click at [267, 128] on span "Работы" at bounding box center [272, 129] width 64 height 17
type textarea "x"
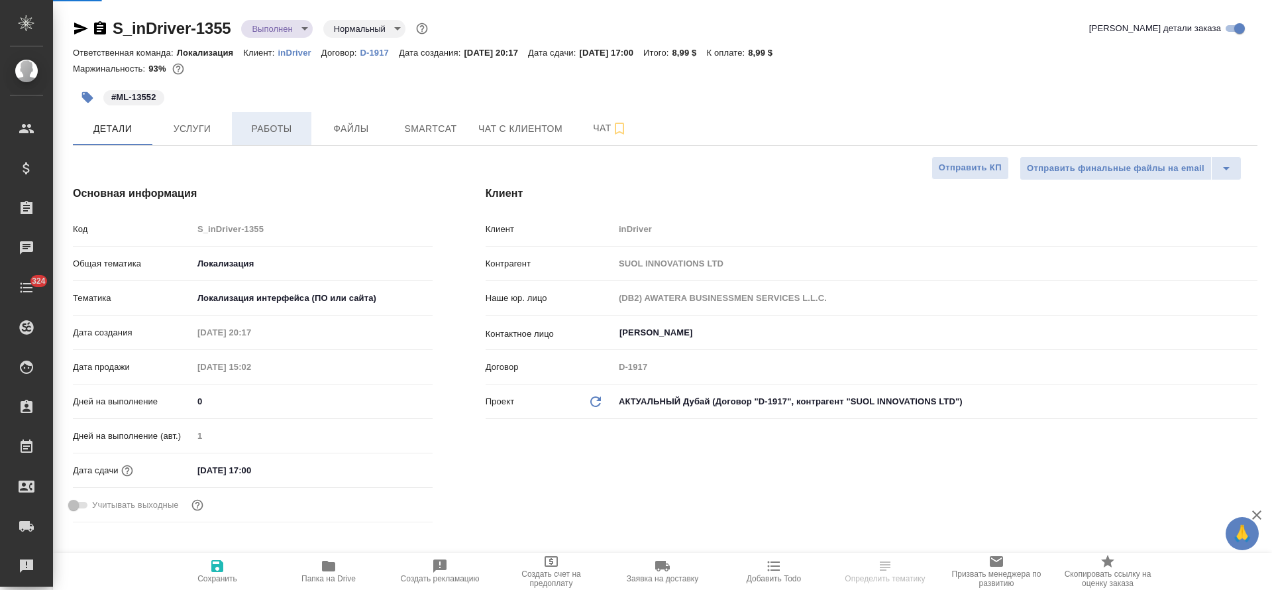
type textarea "x"
